Goal: Find specific page/section: Find specific page/section

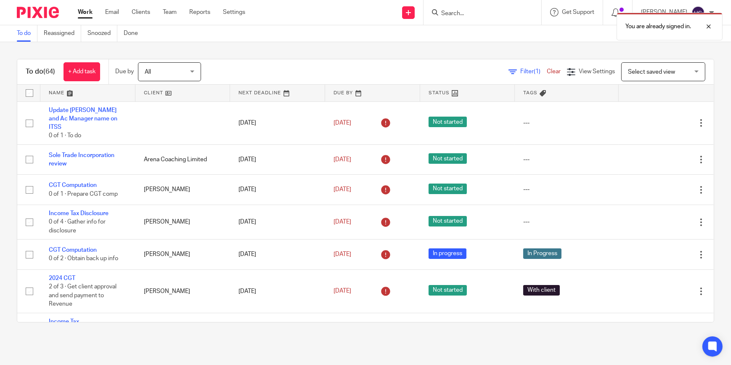
click at [483, 15] on div "You are already signed in." at bounding box center [544, 24] width 357 height 32
click at [459, 11] on div "You are already signed in." at bounding box center [544, 24] width 357 height 32
click at [454, 15] on div "You are already signed in." at bounding box center [544, 24] width 357 height 32
click at [456, 13] on input "Search" at bounding box center [478, 14] width 76 height 8
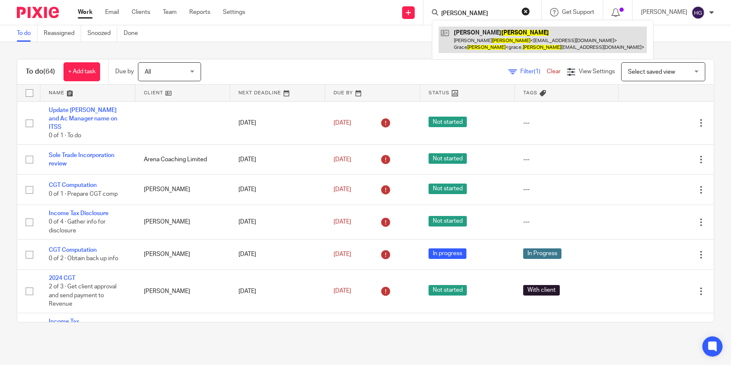
type input "kinsella"
click at [494, 39] on link at bounding box center [543, 40] width 208 height 26
